Goal: Communication & Community: Answer question/provide support

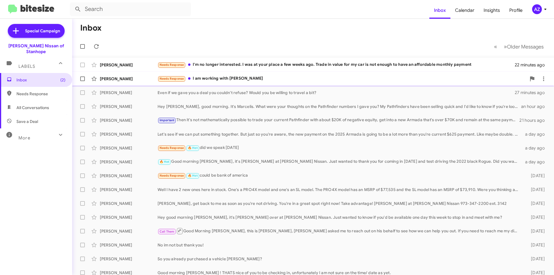
click at [137, 77] on div "[PERSON_NAME]" at bounding box center [129, 79] width 58 height 6
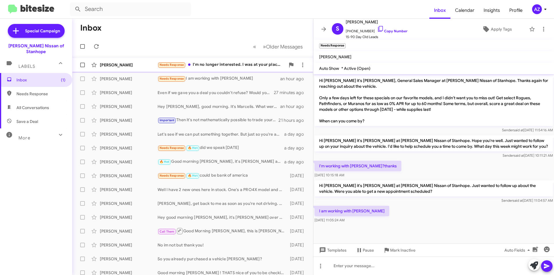
click at [126, 67] on div "[PERSON_NAME]" at bounding box center [129, 65] width 58 height 6
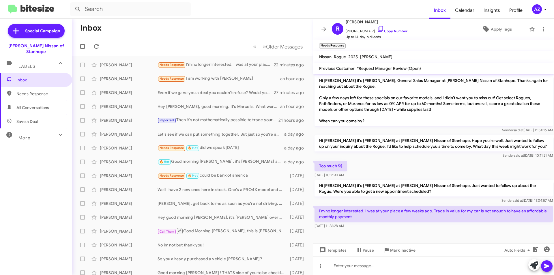
click at [33, 105] on span "All Conversations" at bounding box center [32, 108] width 33 height 6
type input "in:all-conversations"
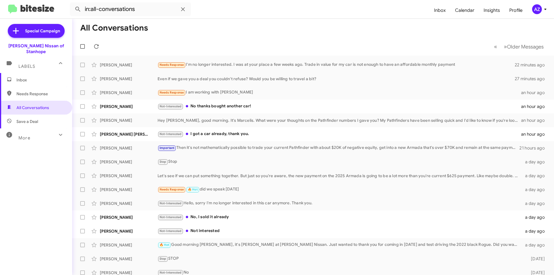
click at [37, 77] on span "Inbox" at bounding box center [40, 80] width 49 height 6
